Goal: Information Seeking & Learning: Learn about a topic

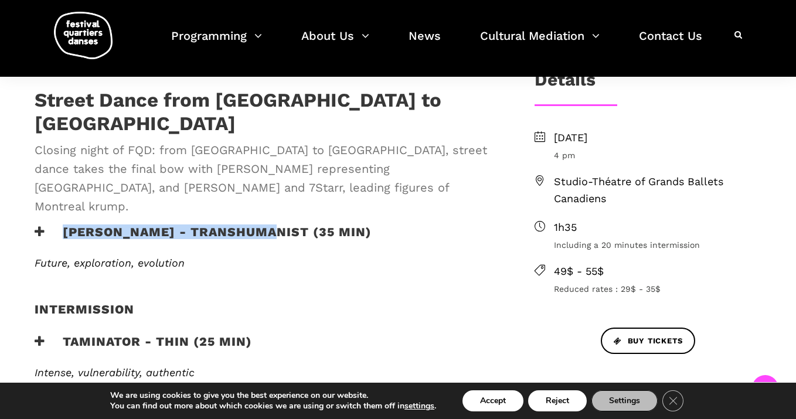
scroll to position [246, 0]
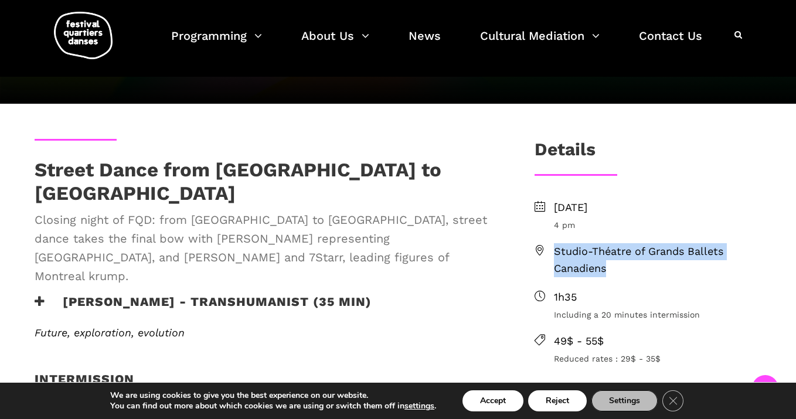
drag, startPoint x: 615, startPoint y: 265, endPoint x: 555, endPoint y: 251, distance: 61.3
click at [555, 251] on span "Studio-Théatre of Grands Ballets Canadiens" at bounding box center [657, 260] width 207 height 34
copy span "Studio-Théatre of Grands Ballets Canadiens"
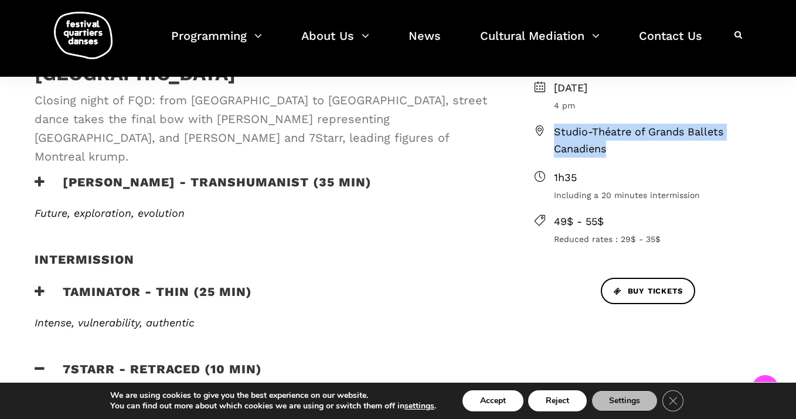
scroll to position [356, 0]
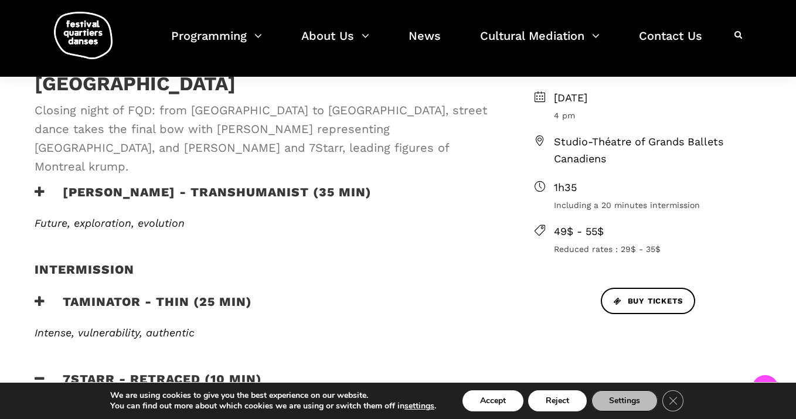
click at [110, 262] on h4 "Intermission" at bounding box center [85, 276] width 100 height 29
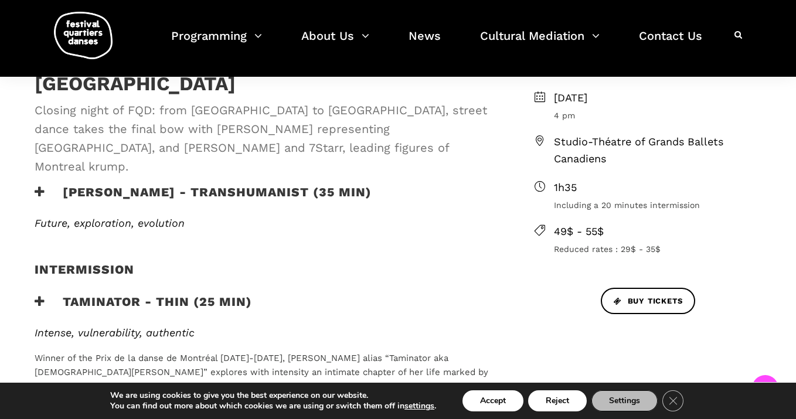
click at [128, 217] on span "Future, exploration, evolution" at bounding box center [110, 223] width 150 height 12
click at [171, 146] on div "Street Dance from [GEOGRAPHIC_DATA] to [GEOGRAPHIC_DATA] Closing night of FQD: …" at bounding box center [265, 117] width 485 height 136
click at [40, 186] on icon at bounding box center [40, 192] width 11 height 12
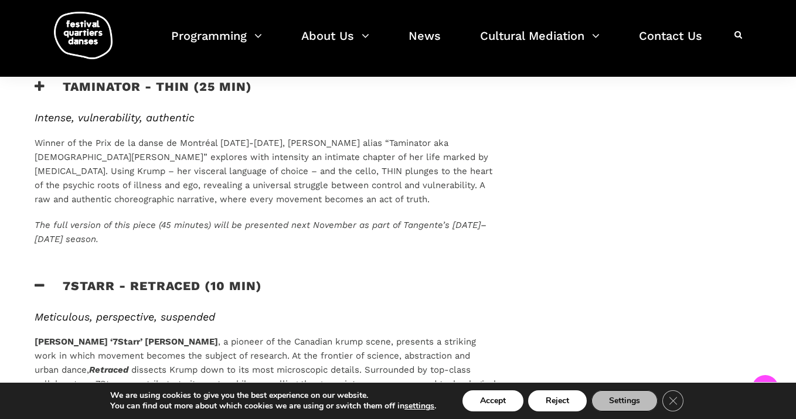
scroll to position [834, 0]
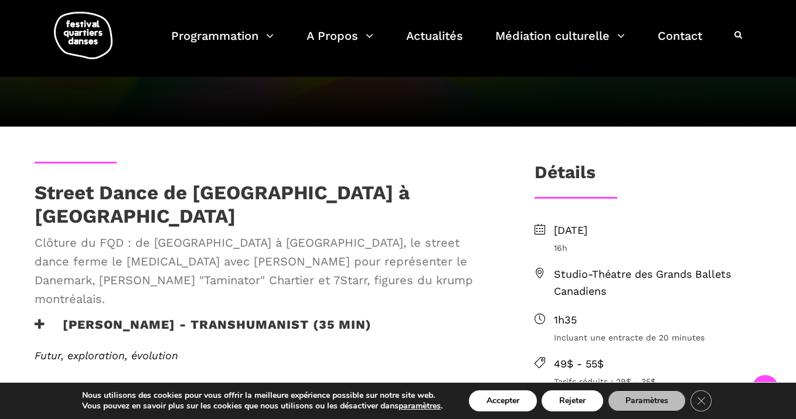
scroll to position [424, 0]
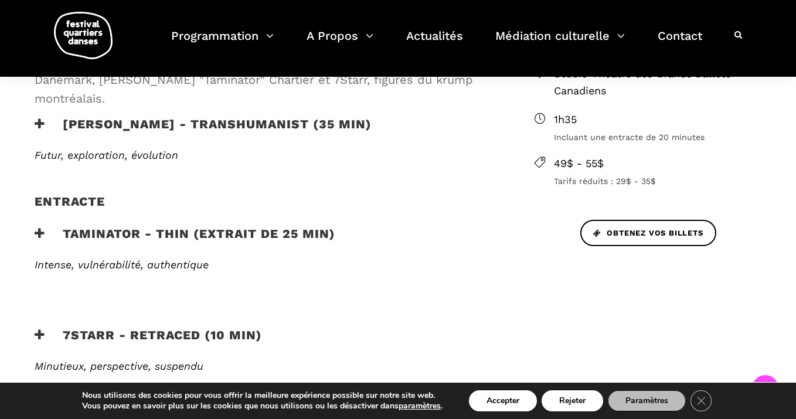
click at [45, 117] on h3 "[PERSON_NAME] - TRANSHUMANIST (35 min)" at bounding box center [203, 131] width 337 height 29
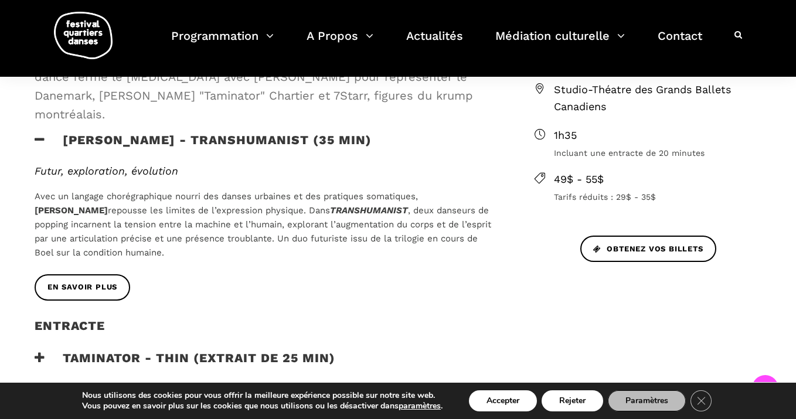
scroll to position [393, 0]
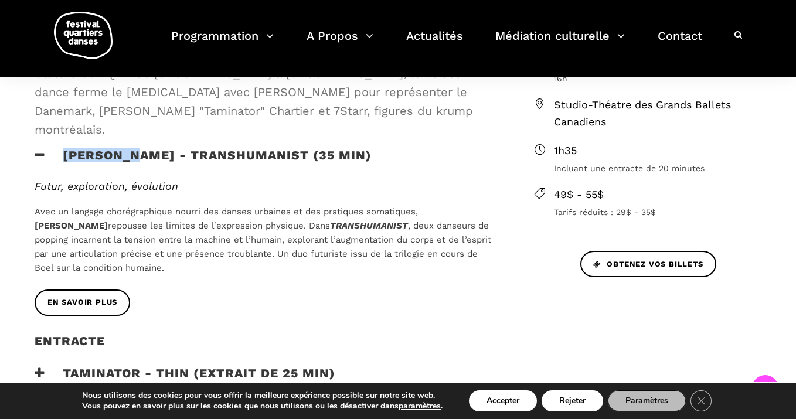
drag, startPoint x: 57, startPoint y: 120, endPoint x: 132, endPoint y: 120, distance: 75.0
click at [132, 148] on h3 "[PERSON_NAME] - TRANSHUMANIST (35 min)" at bounding box center [203, 162] width 337 height 29
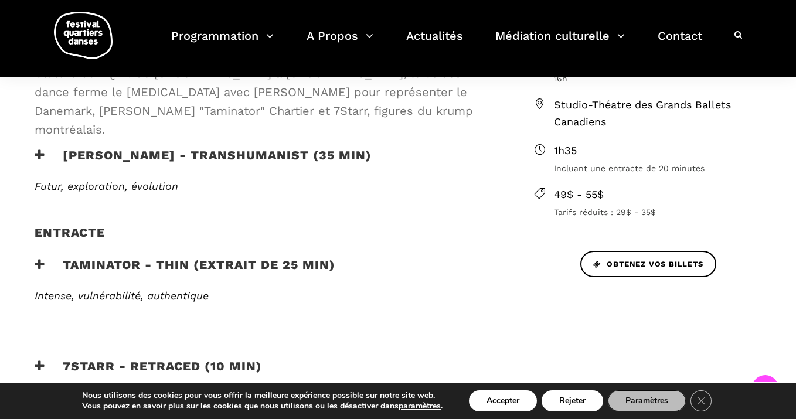
click at [49, 148] on h3 "[PERSON_NAME] - TRANSHUMANIST (35 min)" at bounding box center [203, 162] width 337 height 29
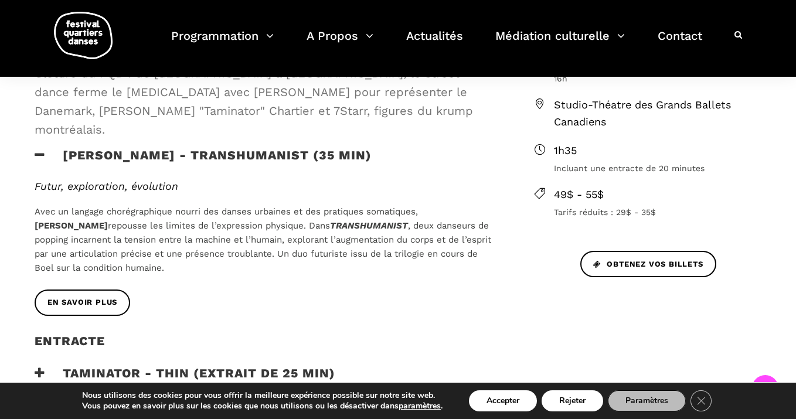
click at [42, 149] on icon at bounding box center [40, 155] width 11 height 12
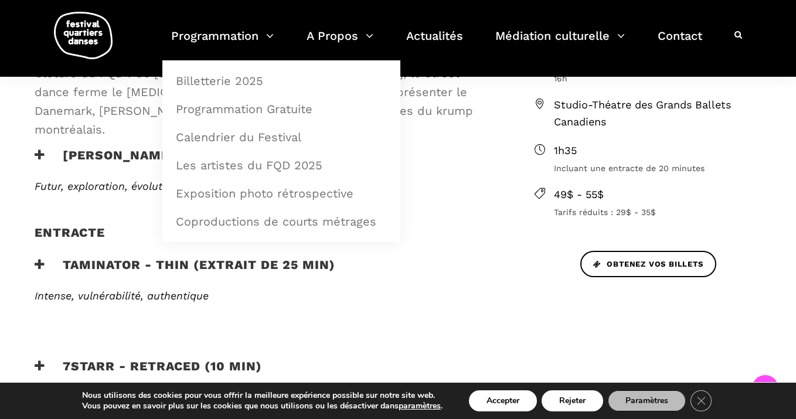
click at [152, 148] on div "[PERSON_NAME] - TRANSHUMANIST (35 min)" at bounding box center [265, 164] width 485 height 32
click at [114, 148] on h3 "[PERSON_NAME] - TRANSHUMANIST (35 min)" at bounding box center [203, 162] width 337 height 29
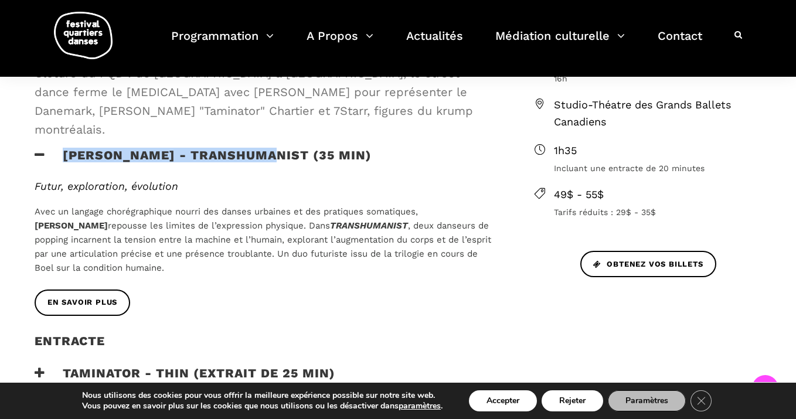
drag, startPoint x: 263, startPoint y: 121, endPoint x: 64, endPoint y: 122, distance: 198.6
click at [64, 148] on h3 "[PERSON_NAME] - TRANSHUMANIST (35 min)" at bounding box center [203, 162] width 337 height 29
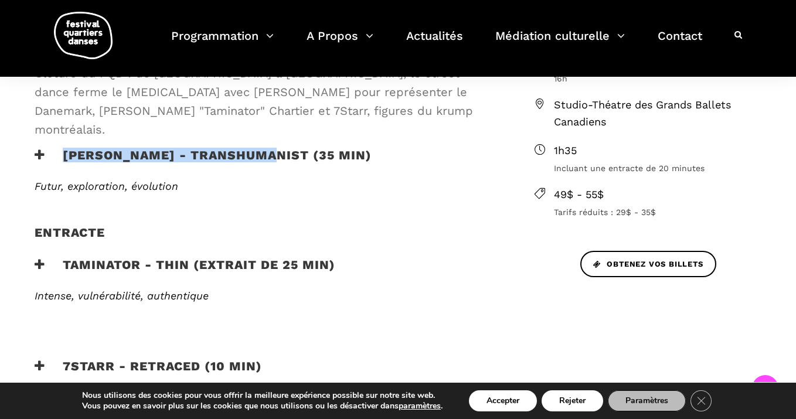
copy h3 "Lene Boel - TRANSHUMANIST"
